Goal: Transaction & Acquisition: Book appointment/travel/reservation

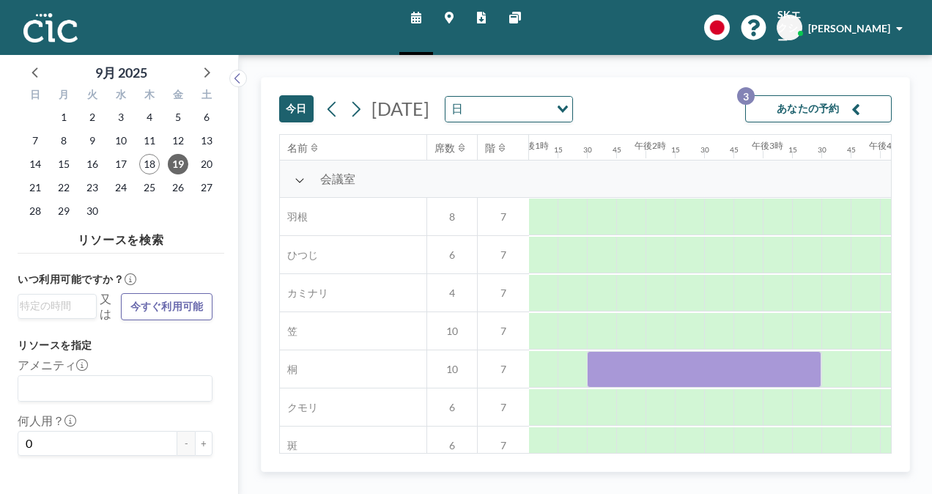
scroll to position [0, 1542]
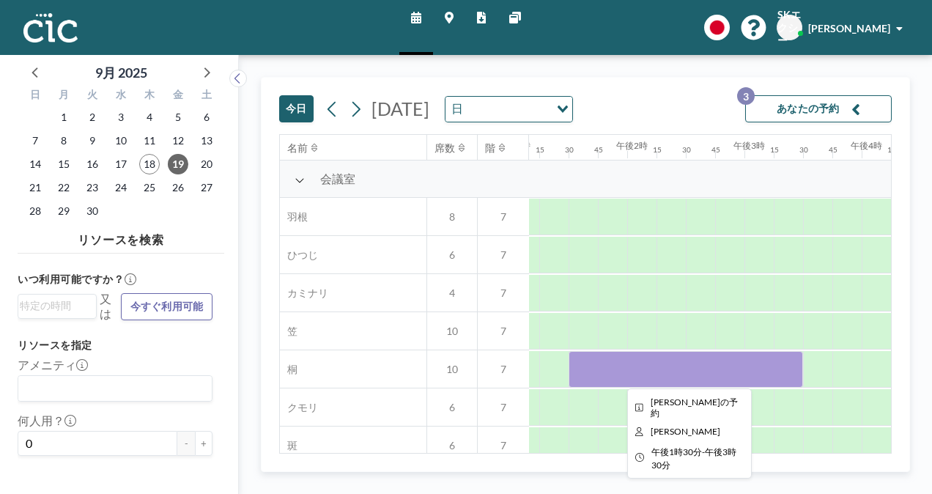
click at [754, 376] on div at bounding box center [685, 369] width 234 height 37
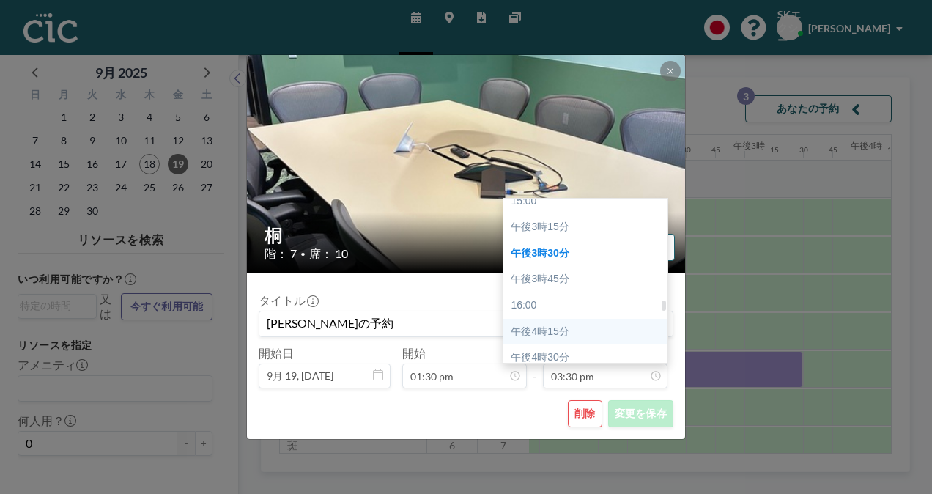
scroll to position [1543, 0]
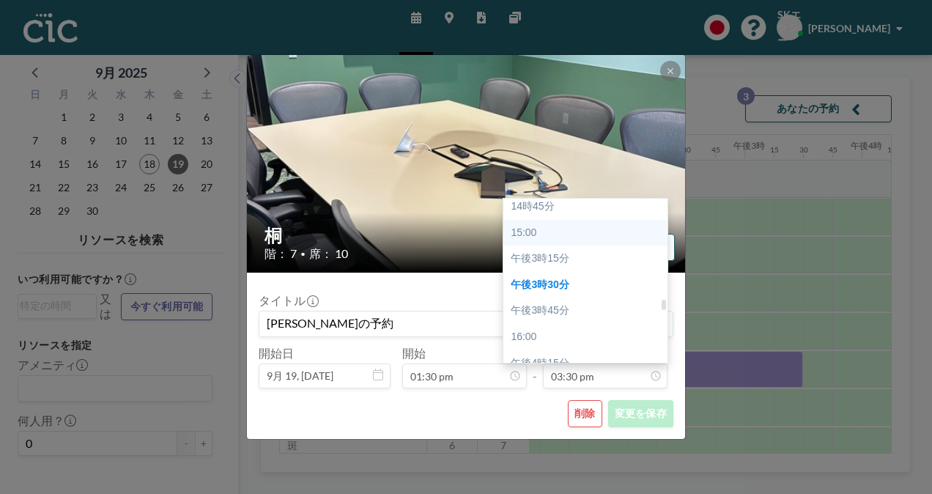
click at [590, 236] on div "15:00" at bounding box center [588, 233] width 171 height 26
type input "03:00 pm"
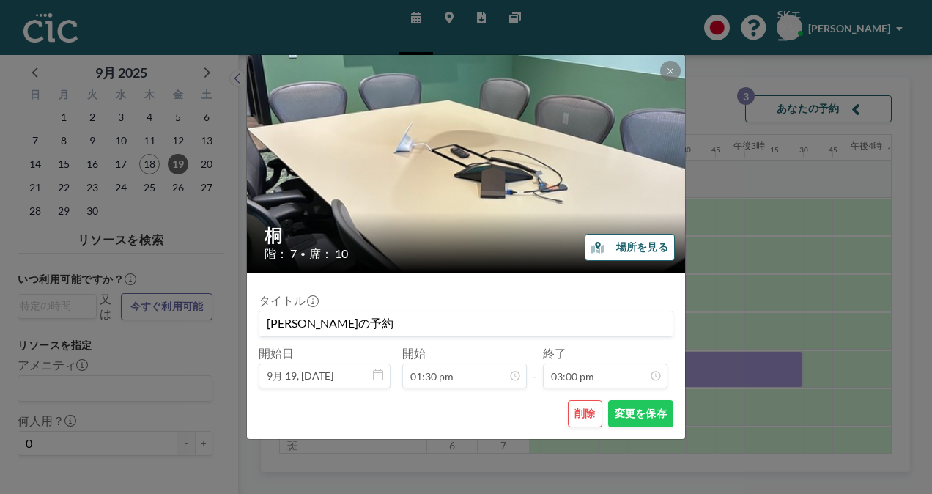
scroll to position [1564, 0]
click at [649, 416] on font "変更を保存" at bounding box center [640, 413] width 52 height 14
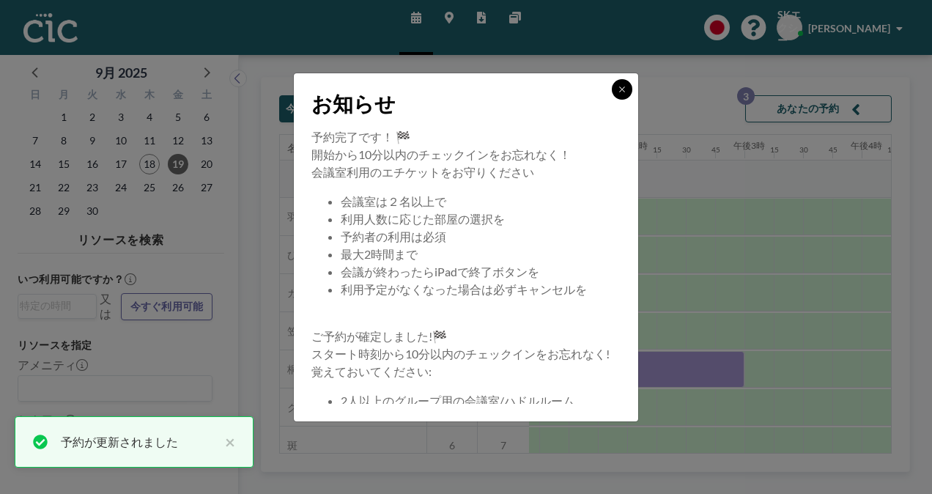
click at [631, 86] on button at bounding box center [622, 89] width 21 height 21
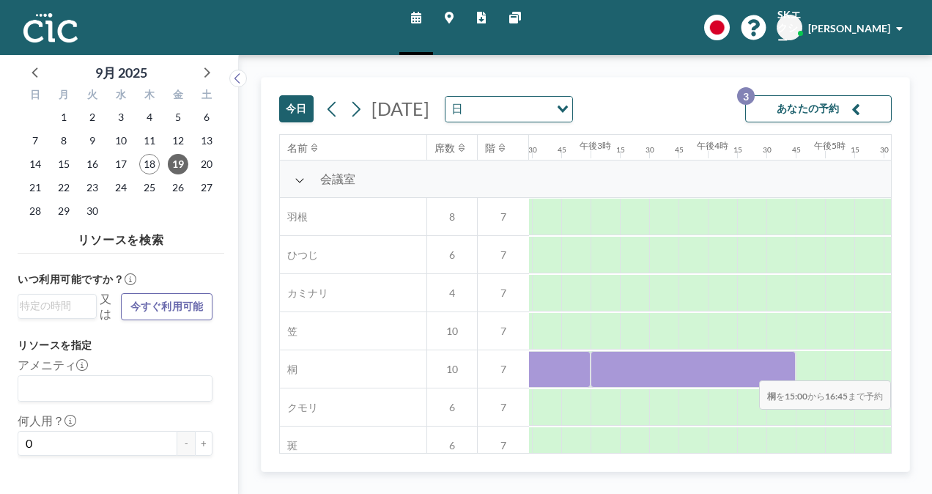
scroll to position [0, 1812]
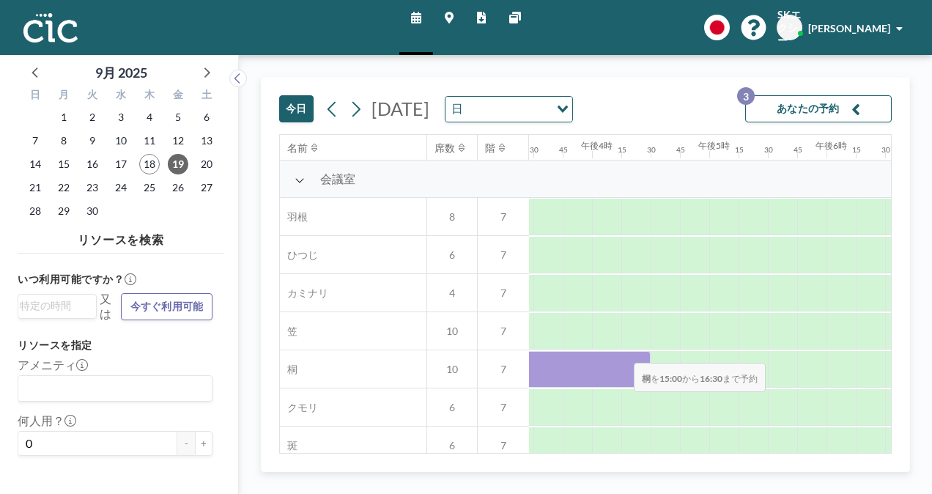
drag, startPoint x: 760, startPoint y: 369, endPoint x: 622, endPoint y: 352, distance: 139.5
click at [622, 352] on div at bounding box center [563, 369] width 176 height 37
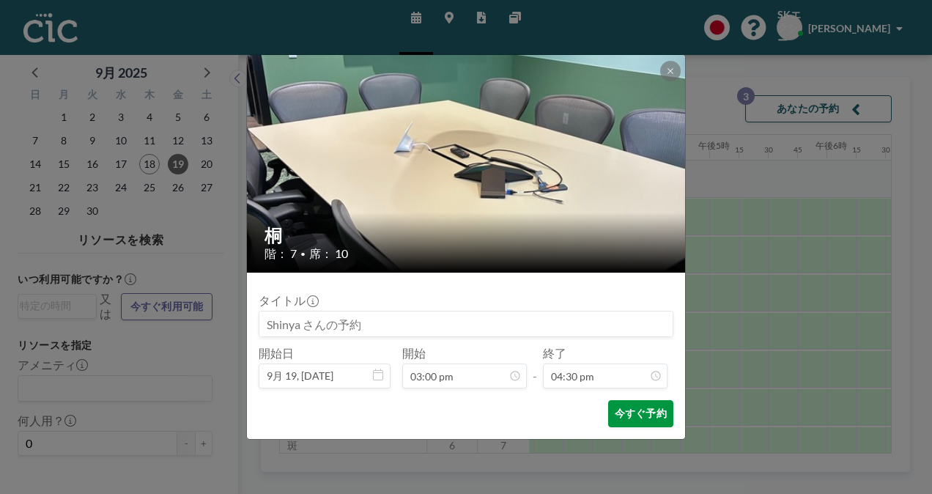
scroll to position [1720, 0]
click at [642, 412] on font "今すぐ予約" at bounding box center [640, 413] width 52 height 14
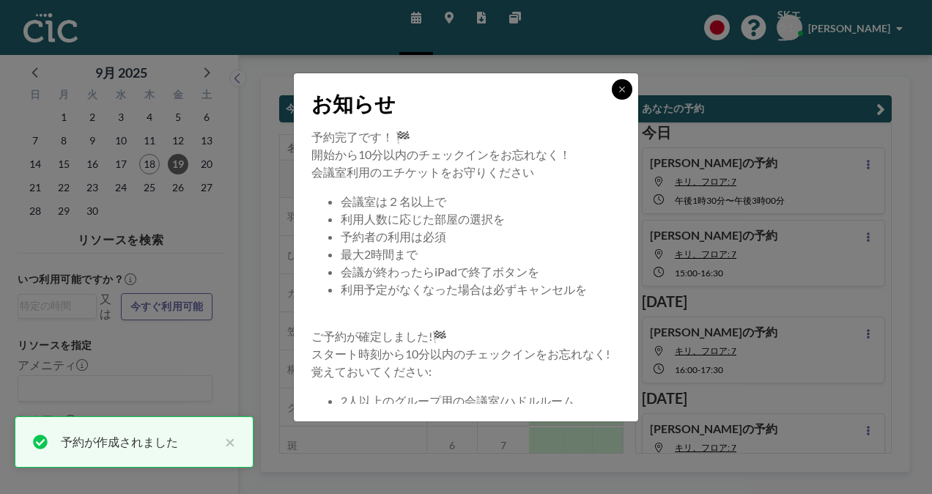
click at [620, 87] on icon at bounding box center [621, 88] width 5 height 5
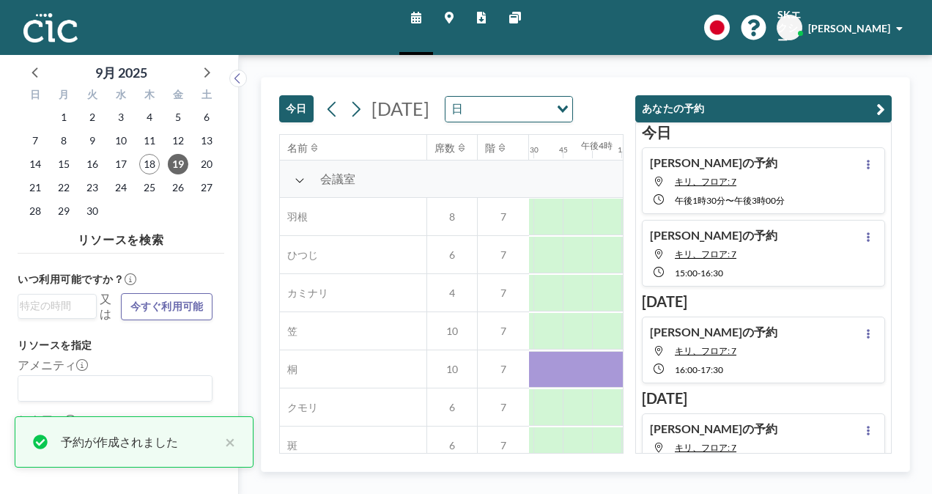
click at [885, 106] on button "あなたの予約" at bounding box center [763, 108] width 256 height 27
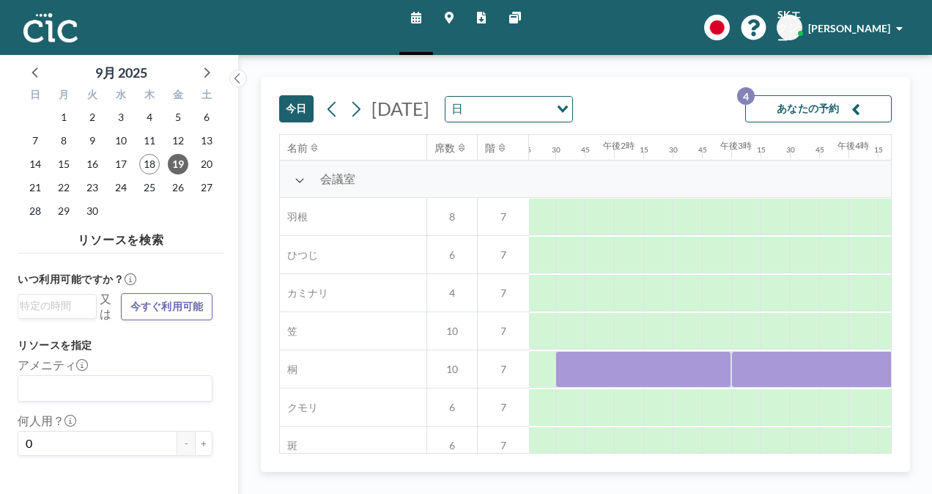
scroll to position [0, 1550]
click at [349, 111] on icon at bounding box center [356, 109] width 14 height 22
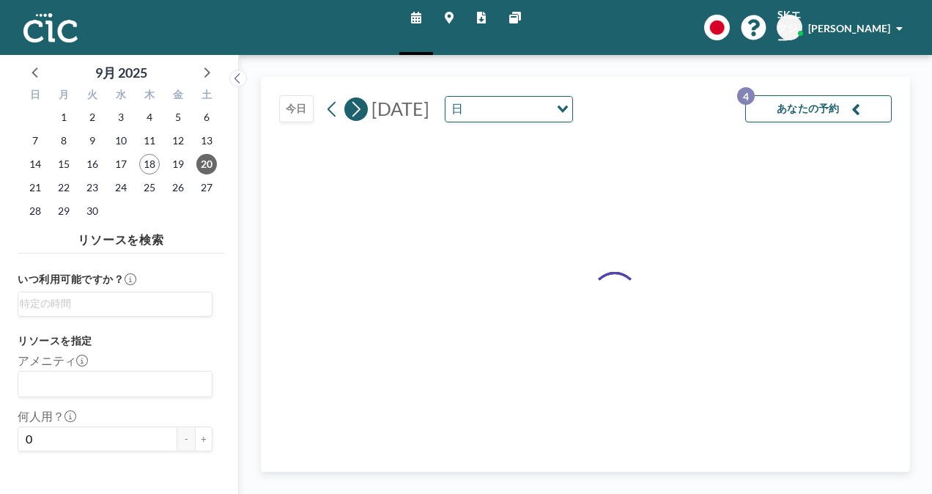
click at [349, 111] on icon at bounding box center [356, 109] width 14 height 22
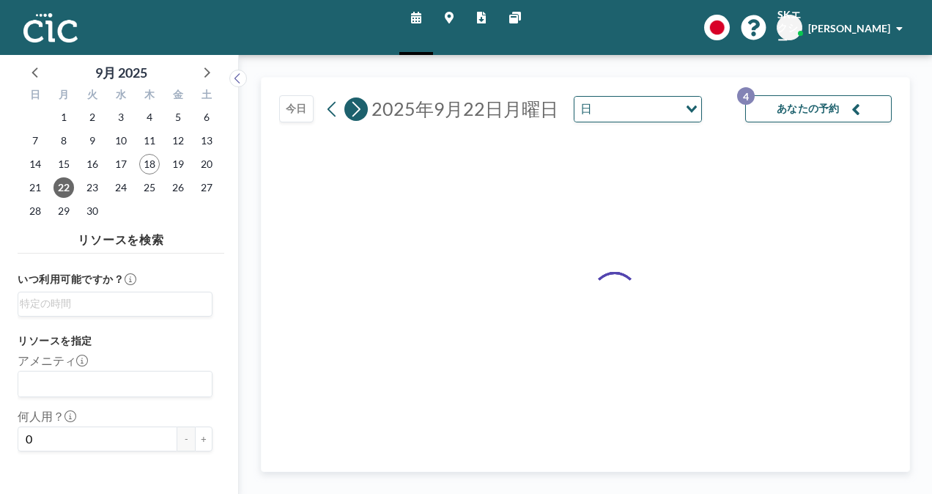
click at [349, 111] on icon at bounding box center [356, 109] width 14 height 22
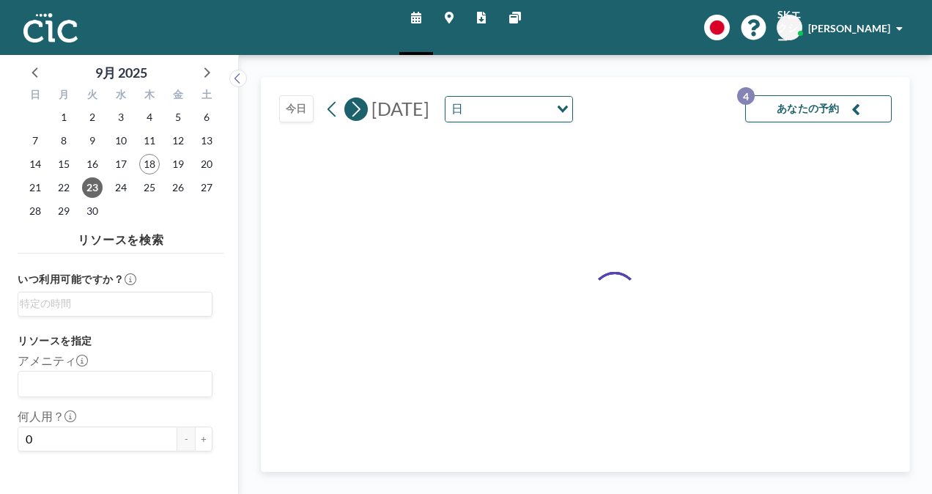
click at [349, 111] on icon at bounding box center [356, 109] width 14 height 22
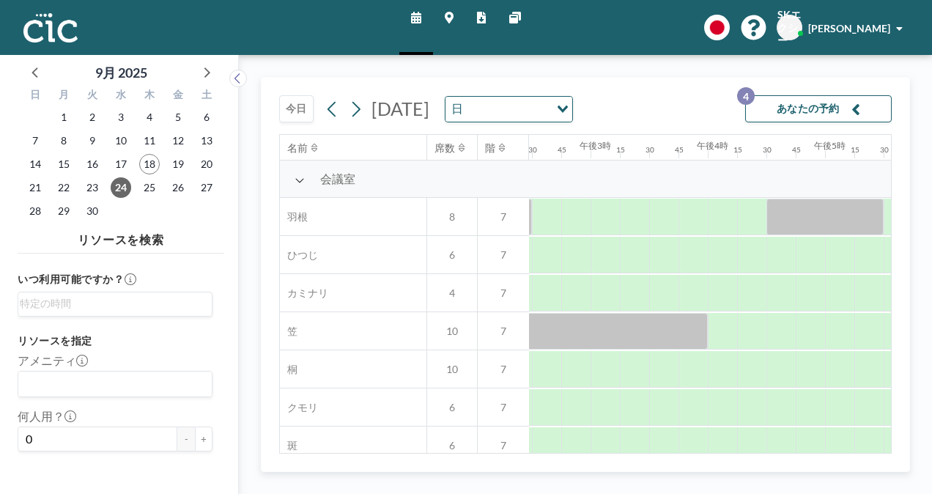
scroll to position [0, 1689]
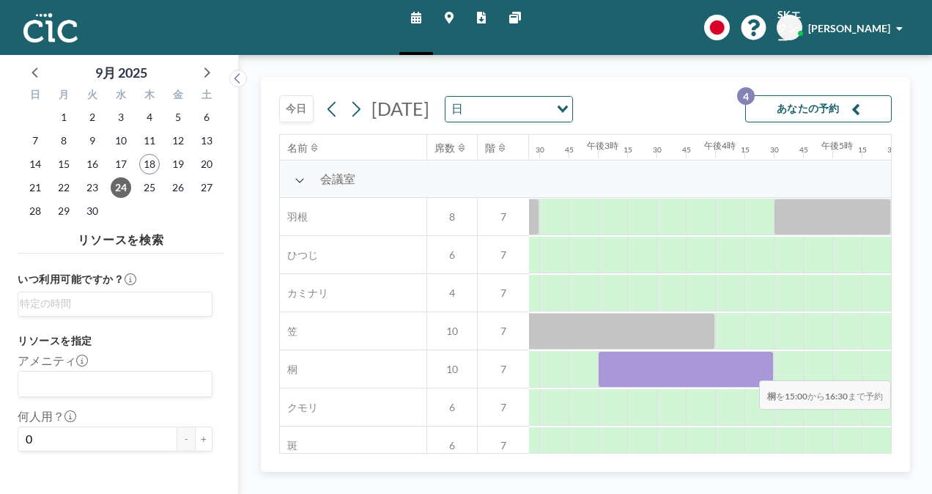
drag, startPoint x: 607, startPoint y: 374, endPoint x: 747, endPoint y: 369, distance: 140.0
click at [747, 369] on div at bounding box center [686, 369] width 176 height 37
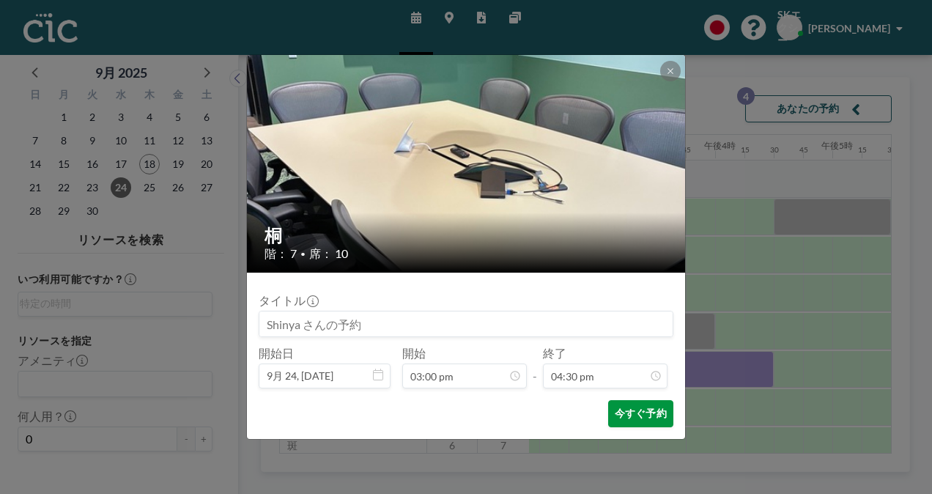
scroll to position [1720, 0]
click at [643, 404] on button "今すぐ予約" at bounding box center [640, 413] width 65 height 27
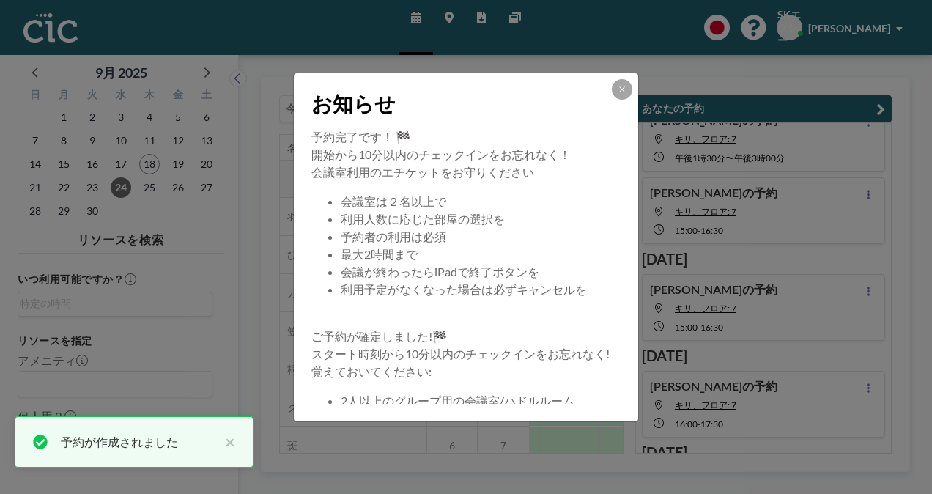
scroll to position [59, 0]
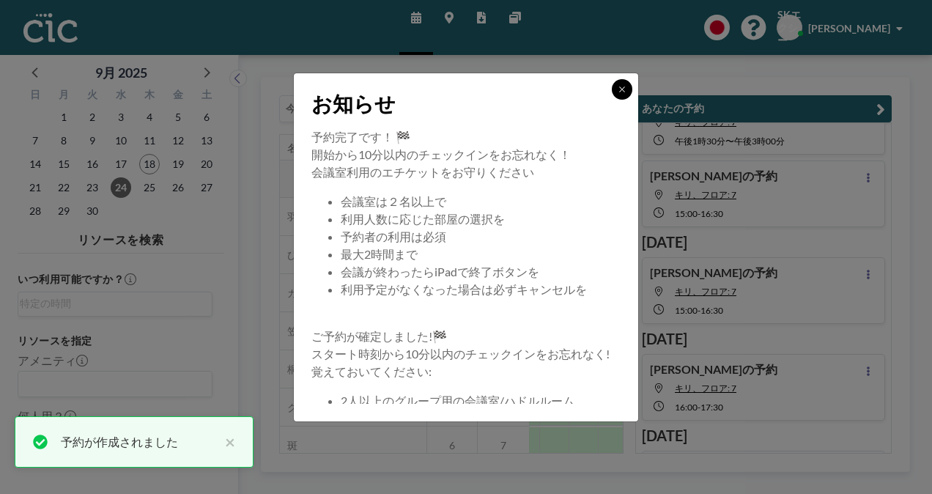
click at [620, 95] on button at bounding box center [622, 89] width 21 height 21
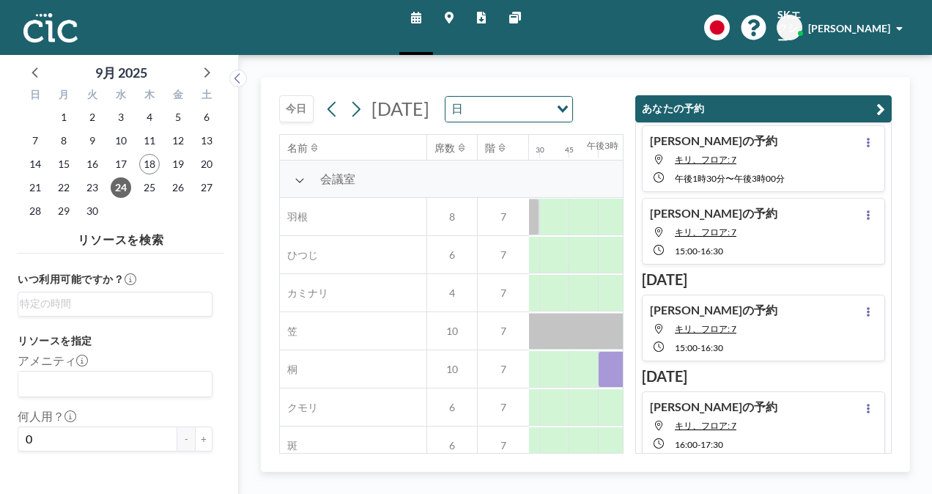
scroll to position [0, 0]
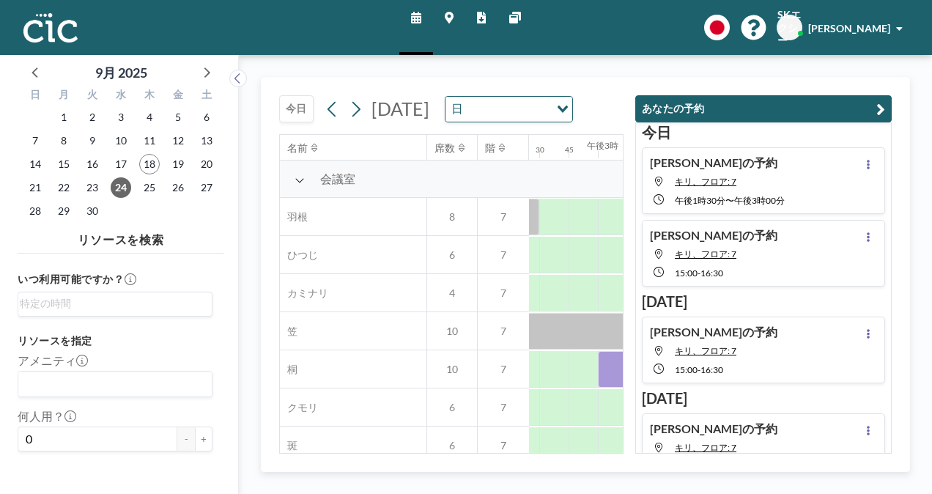
click at [710, 63] on div "[DATE] [DATE] 日 Loading... 名前 席数 階 午前12時 15 30 45 午前1時 15 30 45 午前2時 15 30 45 午…" at bounding box center [585, 274] width 693 height 439
click at [877, 108] on icon "button" at bounding box center [880, 109] width 9 height 18
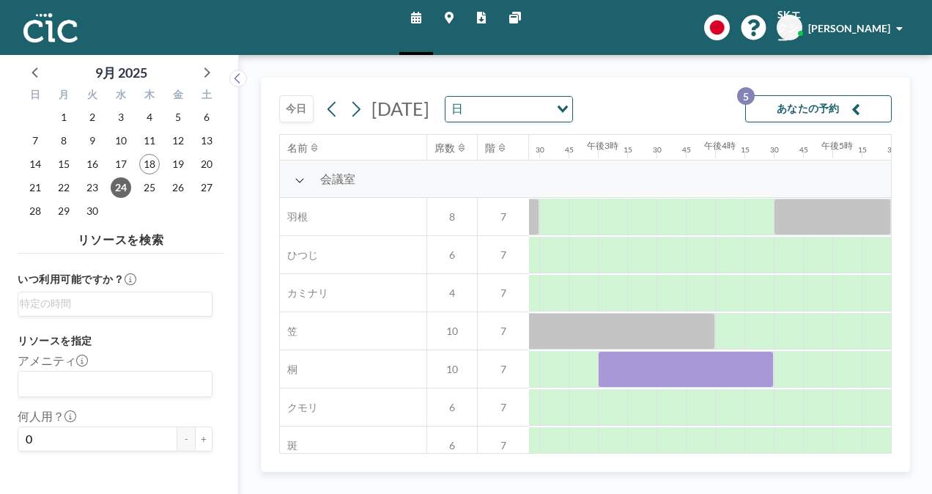
click at [298, 114] on button "今日" at bounding box center [296, 108] width 34 height 27
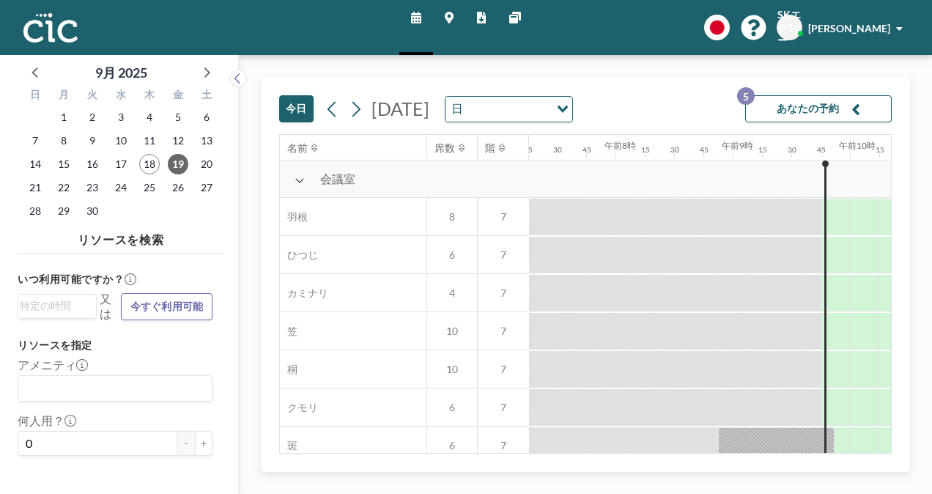
scroll to position [0, 848]
click at [299, 119] on button "今日" at bounding box center [296, 108] width 34 height 27
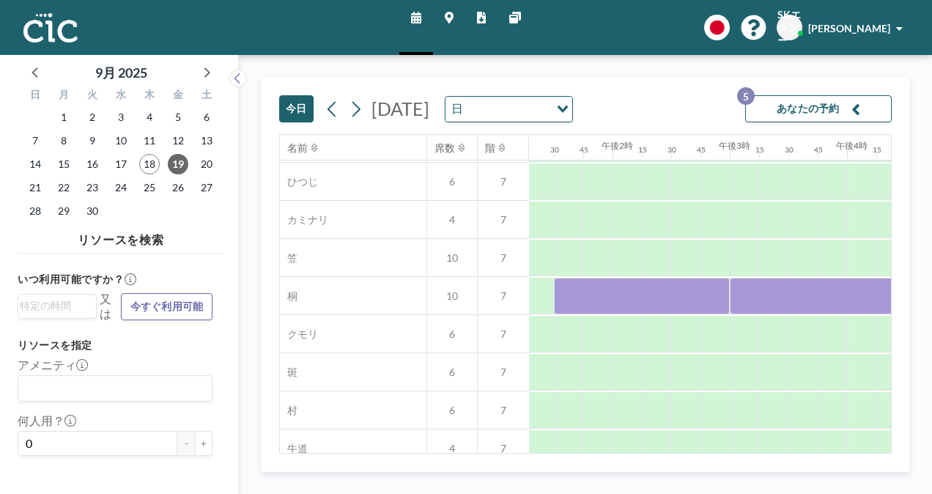
scroll to position [73, 1586]
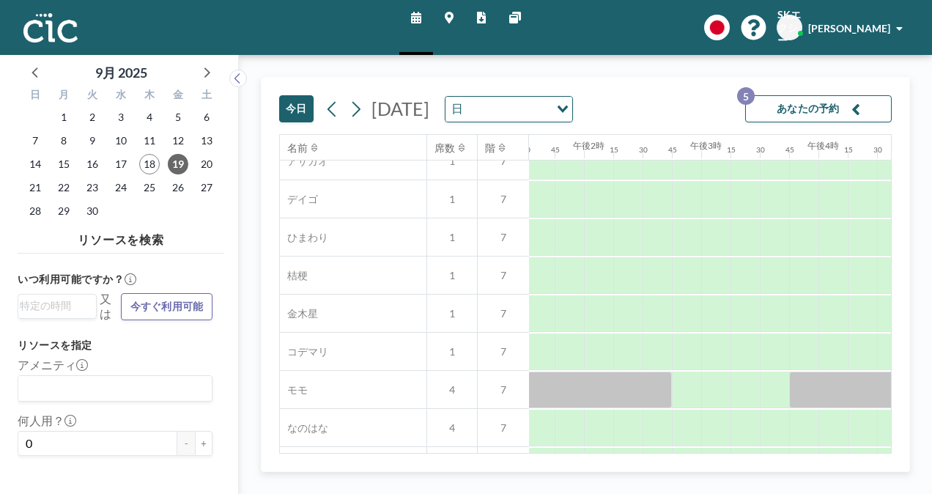
drag, startPoint x: 669, startPoint y: 453, endPoint x: 611, endPoint y: 450, distance: 58.7
click at [611, 450] on div "名前 席数 階 午前12時 15 30 45 午前1時 15 30 45 午前2時 15 30 45 午前3時 15 30 45 午前4時 15 30 45 …" at bounding box center [585, 293] width 612 height 319
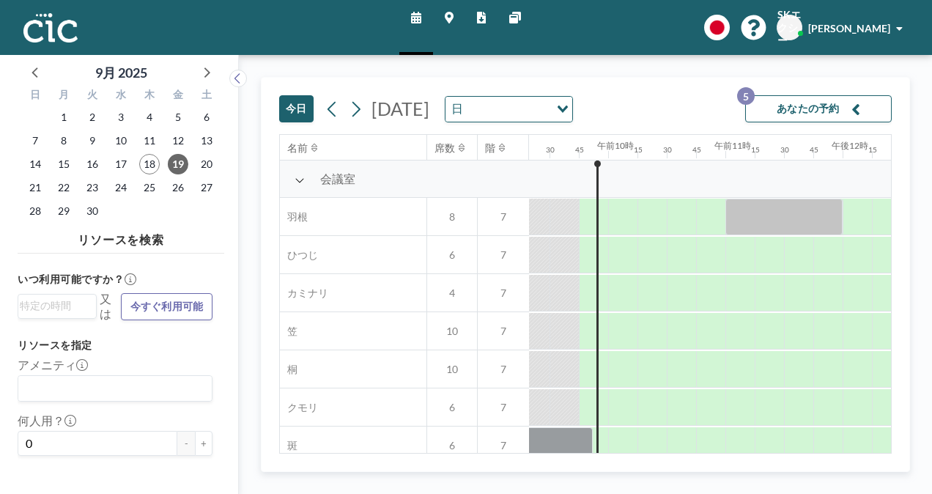
scroll to position [0, 1113]
